Goal: Use online tool/utility: Use online tool/utility

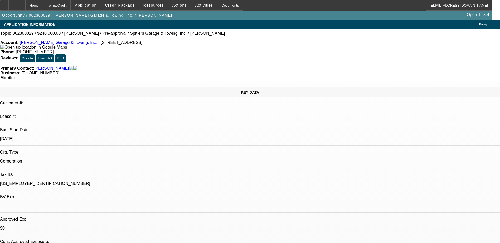
select select "0"
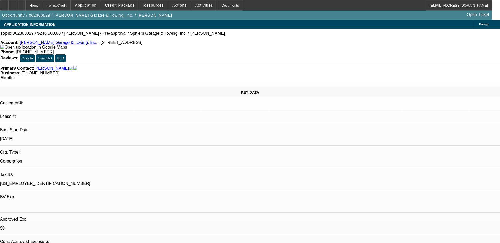
select select "0"
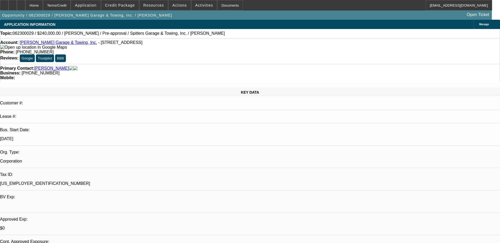
select select "0"
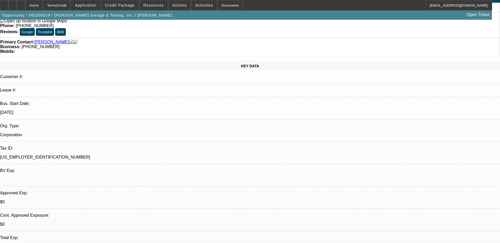
select select "1"
select select "6"
select select "1"
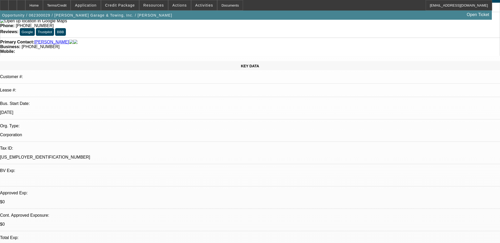
select select "6"
select select "1"
select select "6"
select select "1"
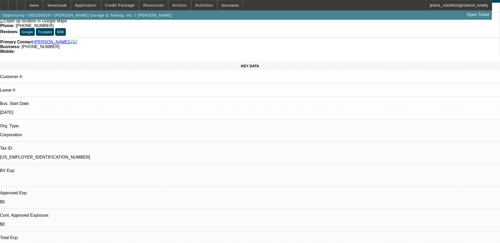
select select "1"
select select "6"
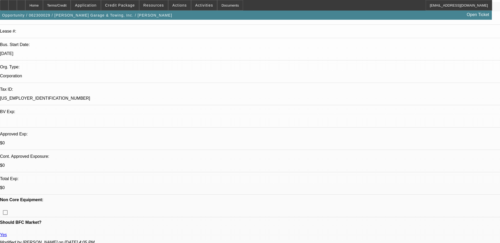
scroll to position [79, 0]
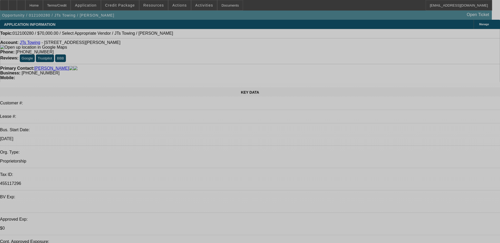
select select "0"
select select "2"
select select "0.1"
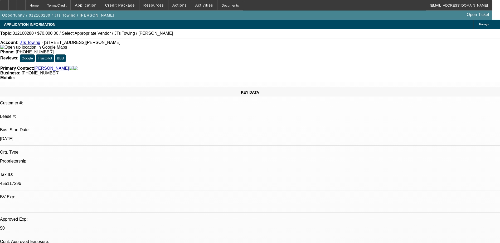
select select "1"
select select "2"
select select
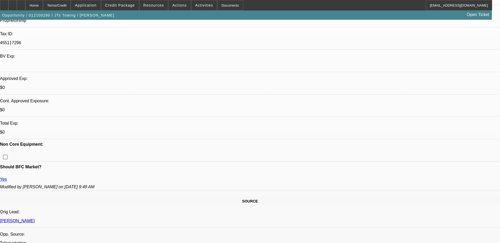
scroll to position [132, 0]
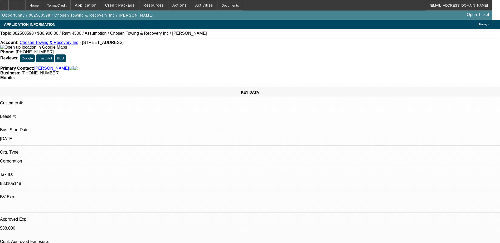
select select "0"
select select "6"
select select "0"
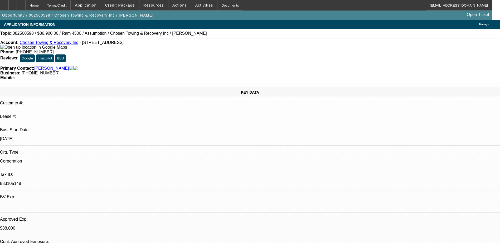
select select "0"
select select "6"
select select "0"
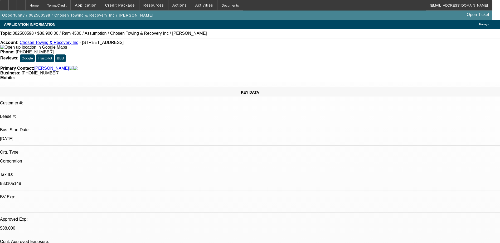
select select "0"
select select "6"
select select "0"
select select "2"
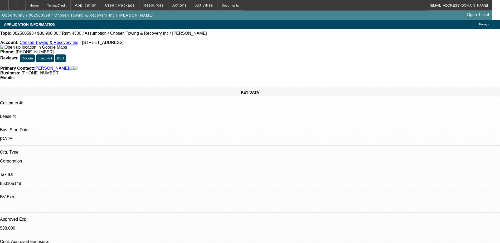
select select "0.1"
select select "4"
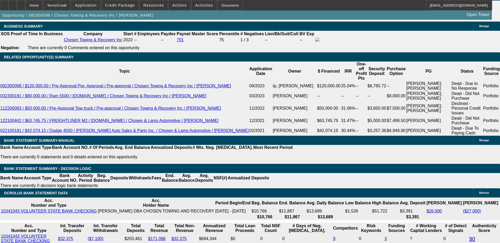
scroll to position [764, 0]
